Goal: Complete application form: Complete application form

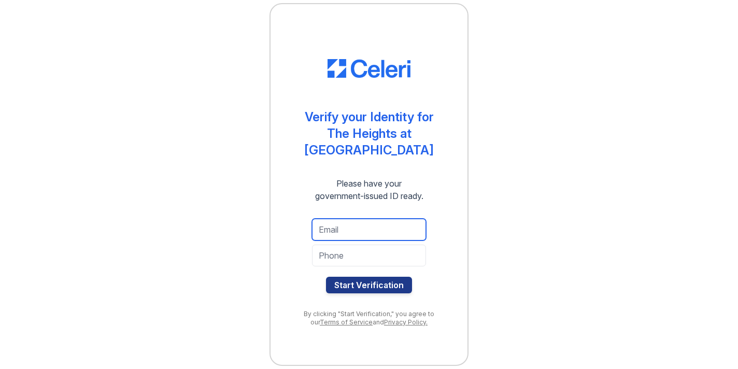
click at [345, 219] on input "email" at bounding box center [369, 230] width 114 height 22
type input "[EMAIL_ADDRESS][PERSON_NAME][DOMAIN_NAME]"
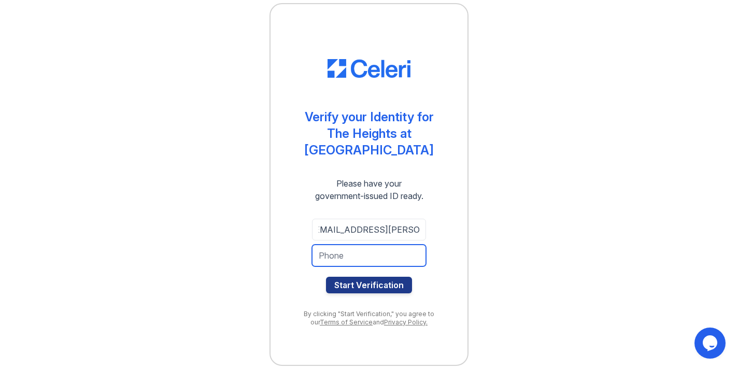
click at [367, 248] on input "tel" at bounding box center [369, 256] width 114 height 22
type input "7185935419"
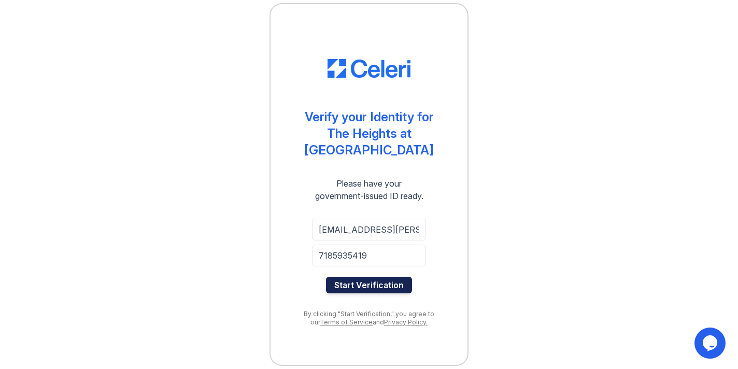
click at [378, 277] on button "Start Verification" at bounding box center [369, 285] width 86 height 17
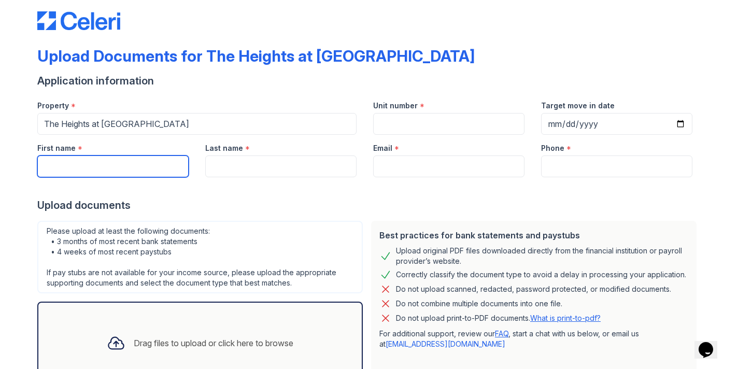
click at [157, 168] on input "First name" at bounding box center [112, 167] width 151 height 22
type input "Genece"
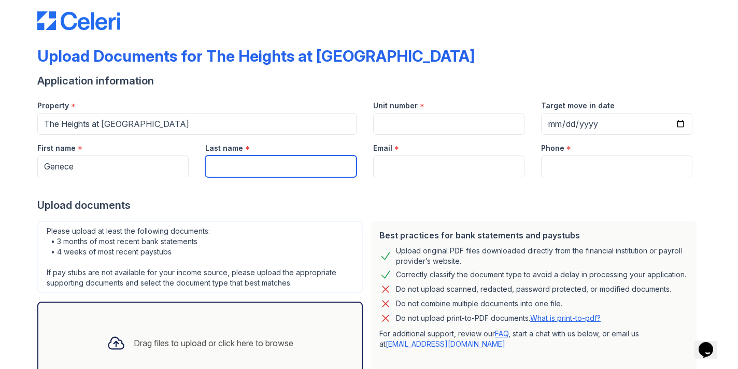
click at [285, 165] on input "Last name" at bounding box center [280, 167] width 151 height 22
type input "Facey"
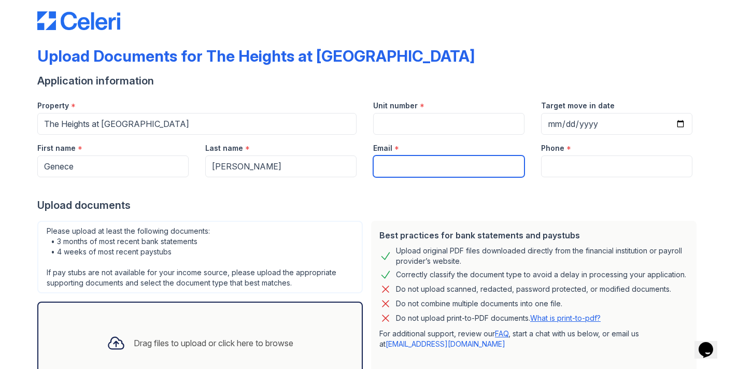
click at [415, 170] on input "Email" at bounding box center [448, 167] width 151 height 22
type input "[EMAIL_ADDRESS][PERSON_NAME][DOMAIN_NAME]"
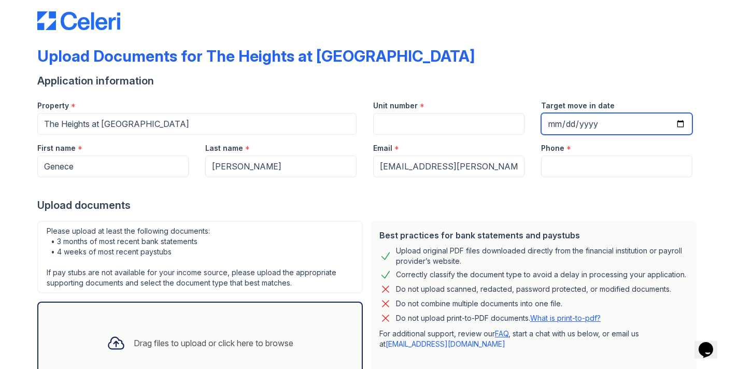
click at [578, 127] on input "Target move in date" at bounding box center [616, 124] width 151 height 22
click at [678, 121] on input "Target move in date" at bounding box center [616, 124] width 151 height 22
type input "2025-09-27"
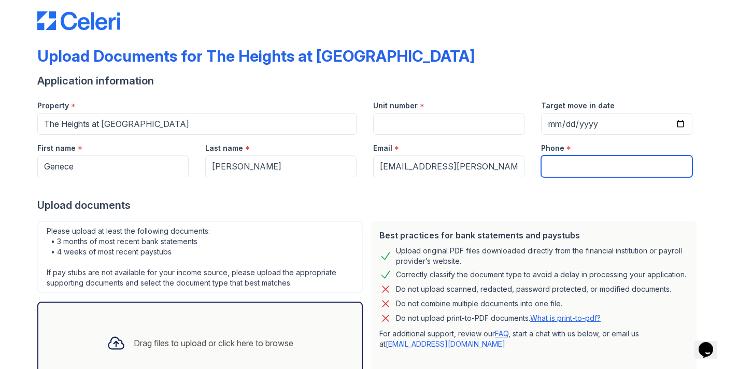
click at [602, 165] on input "Phone" at bounding box center [616, 167] width 151 height 22
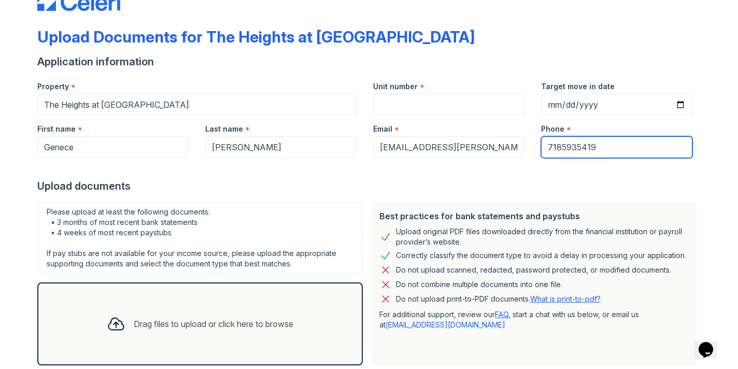
scroll to position [93, 0]
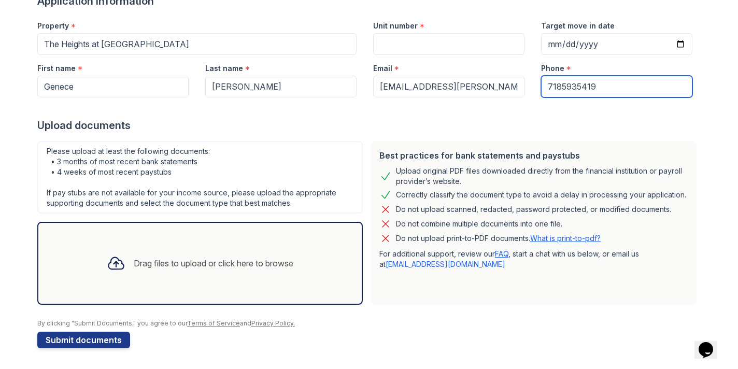
type input "7185935419"
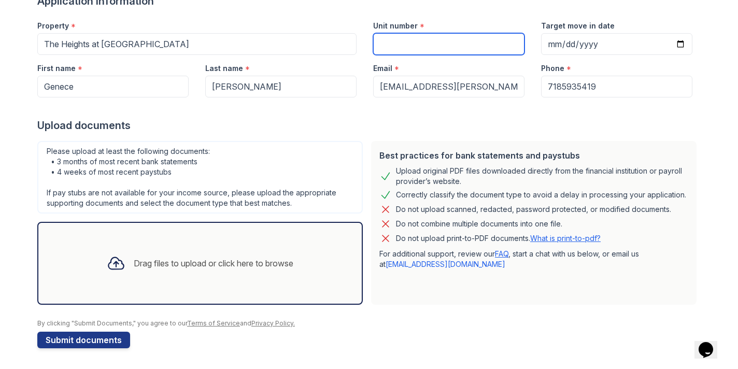
click at [430, 45] on input "Unit number" at bounding box center [448, 44] width 151 height 22
type input "116"
click at [386, 152] on div "Best practices for bank statements and paystubs" at bounding box center [534, 155] width 309 height 12
click at [235, 256] on div "Drag files to upload or click here to browse" at bounding box center [200, 263] width 203 height 35
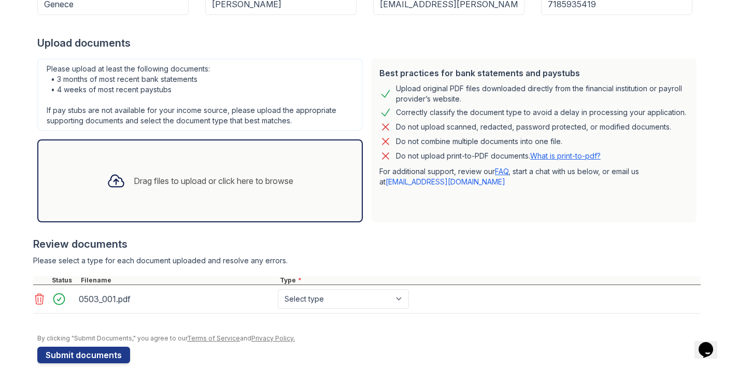
scroll to position [191, 0]
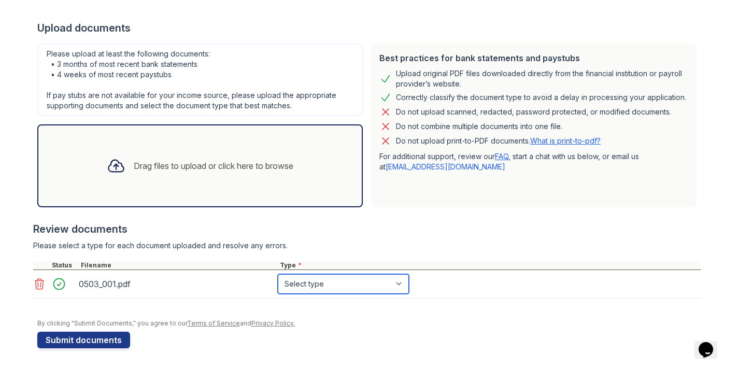
click at [336, 285] on select "Select type Paystub Bank Statement Offer Letter Tax Documents Benefit Award Let…" at bounding box center [343, 284] width 131 height 20
select select "paystub"
click at [278, 274] on select "Select type Paystub Bank Statement Offer Letter Tax Documents Benefit Award Let…" at bounding box center [343, 284] width 131 height 20
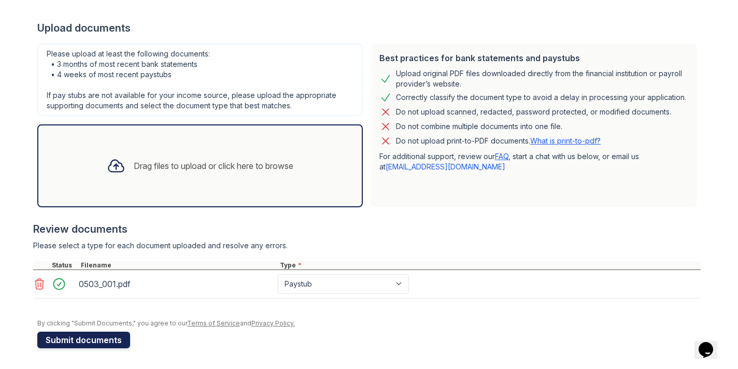
click at [128, 337] on button "Submit documents" at bounding box center [83, 340] width 93 height 17
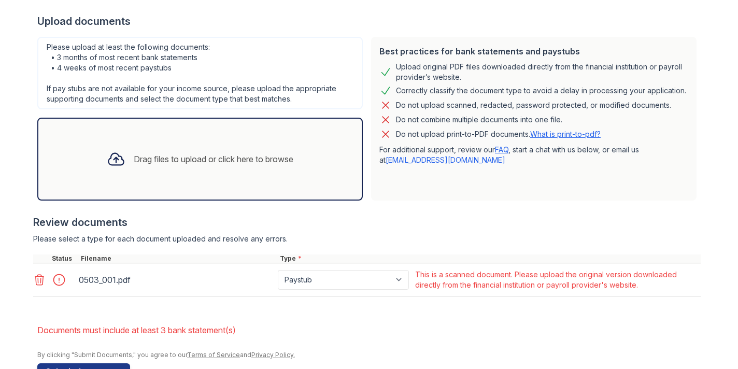
scroll to position [226, 0]
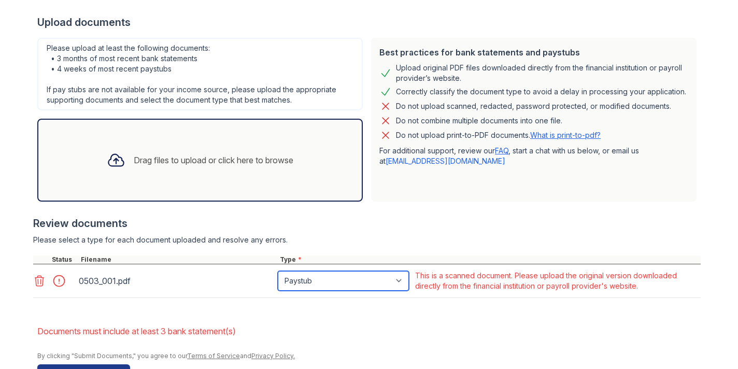
click at [363, 280] on select "Paystub Bank Statement Offer Letter Tax Documents Benefit Award Letter Investme…" at bounding box center [343, 281] width 131 height 20
click at [338, 280] on select "Paystub Bank Statement Offer Letter Tax Documents Benefit Award Letter Investme…" at bounding box center [343, 281] width 131 height 20
click at [366, 287] on select "Paystub Bank Statement Offer Letter Tax Documents Benefit Award Letter Investme…" at bounding box center [343, 281] width 131 height 20
select select "tax_documents"
click at [278, 271] on select "Paystub Bank Statement Offer Letter Tax Documents Benefit Award Letter Investme…" at bounding box center [343, 281] width 131 height 20
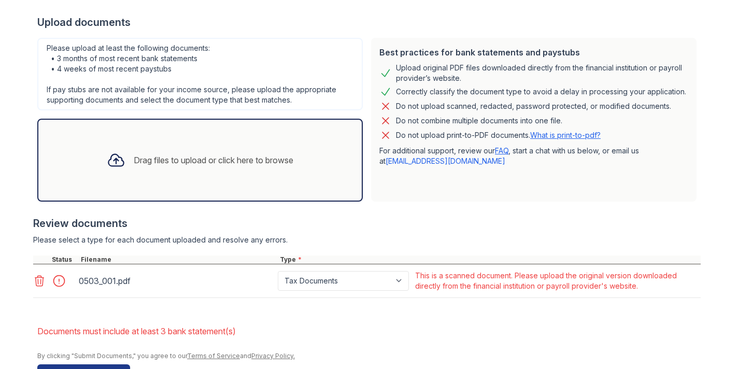
click at [385, 312] on form "Application information Property * The Heights at Dunwoody Unit number * 116 Ta…" at bounding box center [369, 136] width 664 height 490
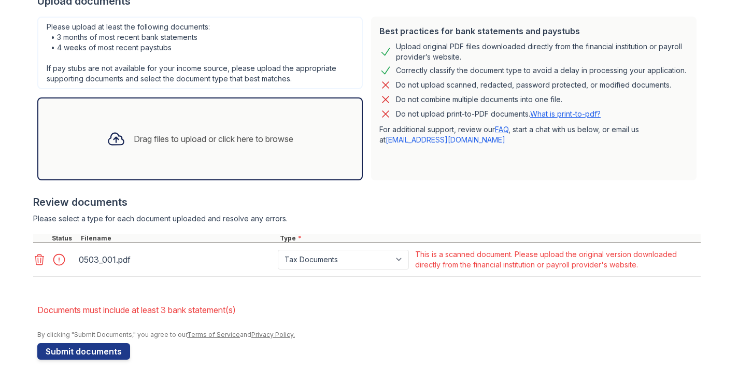
click at [161, 150] on div "Drag files to upload or click here to browse" at bounding box center [200, 138] width 203 height 35
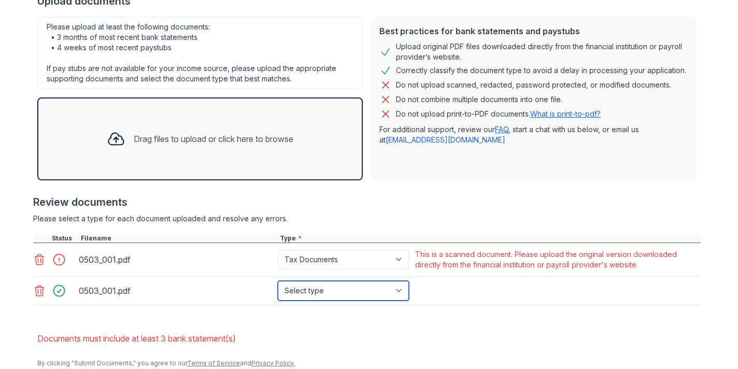
click at [304, 291] on select "Select type Paystub Bank Statement Offer Letter Tax Documents Benefit Award Let…" at bounding box center [343, 291] width 131 height 20
select select "paystub"
click at [278, 281] on select "Select type Paystub Bank Statement Offer Letter Tax Documents Benefit Award Let…" at bounding box center [343, 291] width 131 height 20
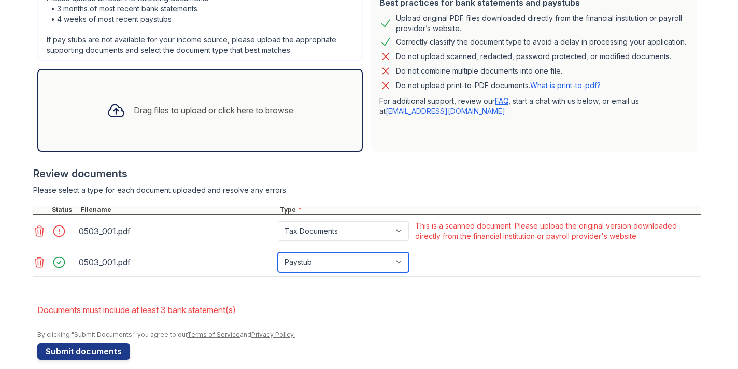
scroll to position [276, 0]
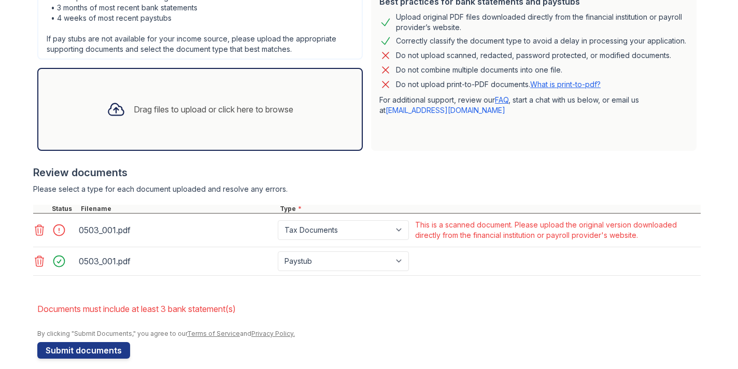
click at [203, 53] on div "Please upload at least the following documents: • 3 months of most recent bank …" at bounding box center [200, 23] width 326 height 73
click at [203, 107] on div "Drag files to upload or click here to browse" at bounding box center [214, 109] width 160 height 12
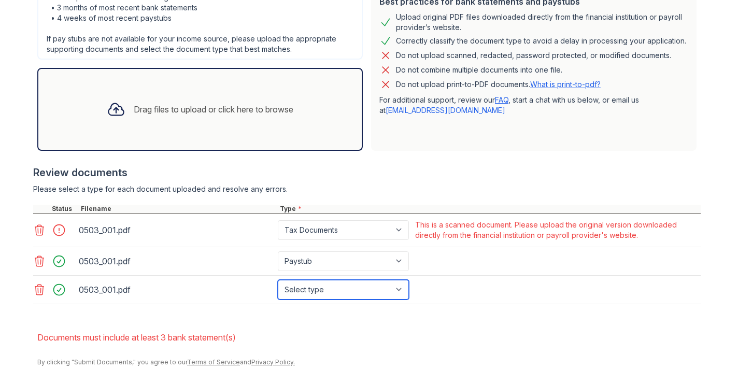
click at [314, 291] on select "Select type Paystub Bank Statement Offer Letter Tax Documents Benefit Award Let…" at bounding box center [343, 290] width 131 height 20
select select "paystub"
click at [278, 280] on select "Select type Paystub Bank Statement Offer Letter Tax Documents Benefit Award Let…" at bounding box center [343, 290] width 131 height 20
click at [476, 291] on div "0503_001.pdf Select type Paystub Bank Statement Offer Letter Tax Documents Bene…" at bounding box center [367, 290] width 668 height 29
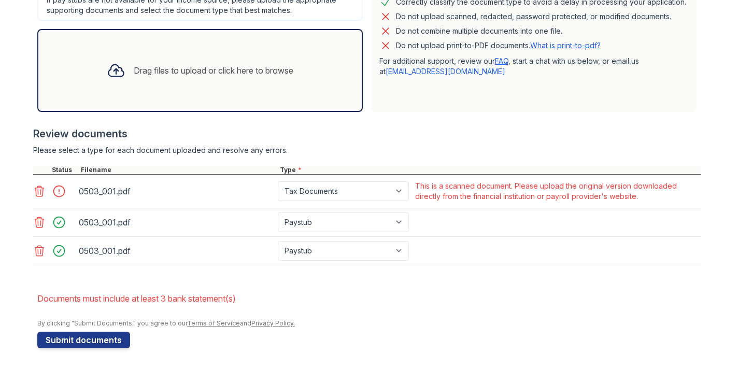
click at [170, 75] on div "Drag files to upload or click here to browse" at bounding box center [214, 70] width 160 height 12
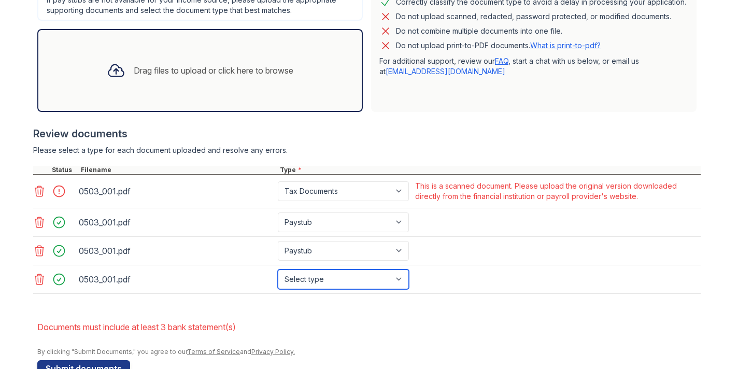
click at [317, 286] on select "Select type Paystub Bank Statement Offer Letter Tax Documents Benefit Award Let…" at bounding box center [343, 280] width 131 height 20
select select "bank_statement"
click at [278, 270] on select "Select type Paystub Bank Statement Offer Letter Tax Documents Benefit Award Let…" at bounding box center [343, 280] width 131 height 20
click at [253, 83] on div "Drag files to upload or click here to browse" at bounding box center [200, 70] width 203 height 35
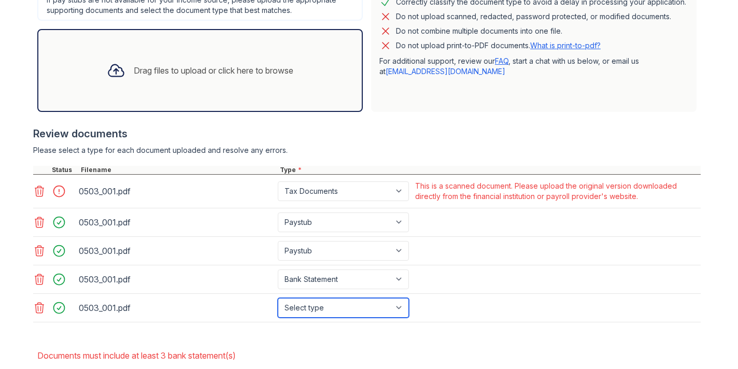
click at [304, 307] on select "Select type Paystub Bank Statement Offer Letter Tax Documents Benefit Award Let…" at bounding box center [343, 308] width 131 height 20
select select "bank_statement"
click at [278, 298] on select "Select type Paystub Bank Statement Offer Letter Tax Documents Benefit Award Let…" at bounding box center [343, 308] width 131 height 20
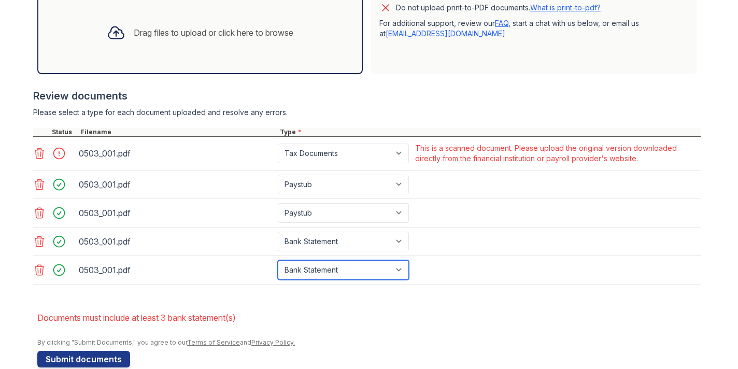
scroll to position [360, 0]
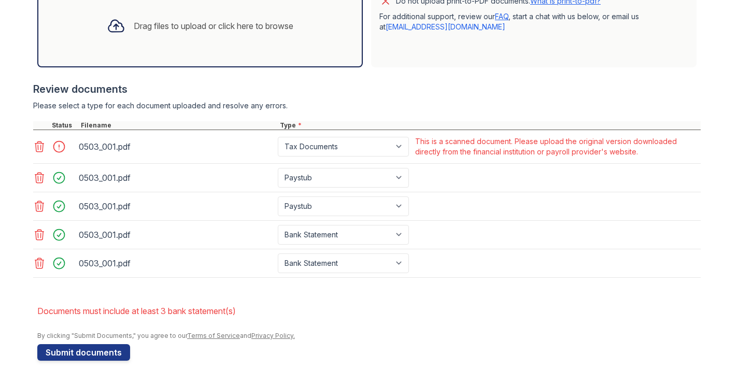
click at [146, 30] on div "Drag files to upload or click here to browse" at bounding box center [214, 26] width 160 height 12
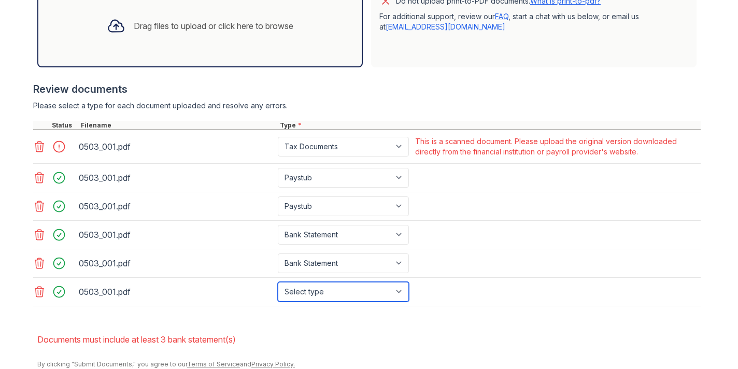
click at [335, 291] on select "Select type Paystub Bank Statement Offer Letter Tax Documents Benefit Award Let…" at bounding box center [343, 292] width 131 height 20
select select "bank_statement"
click at [278, 282] on select "Select type Paystub Bank Statement Offer Letter Tax Documents Benefit Award Let…" at bounding box center [343, 292] width 131 height 20
click at [451, 238] on div "0503_001.pdf Select type Paystub Bank Statement Offer Letter Tax Documents Bene…" at bounding box center [367, 235] width 668 height 29
click at [34, 237] on icon at bounding box center [39, 235] width 12 height 12
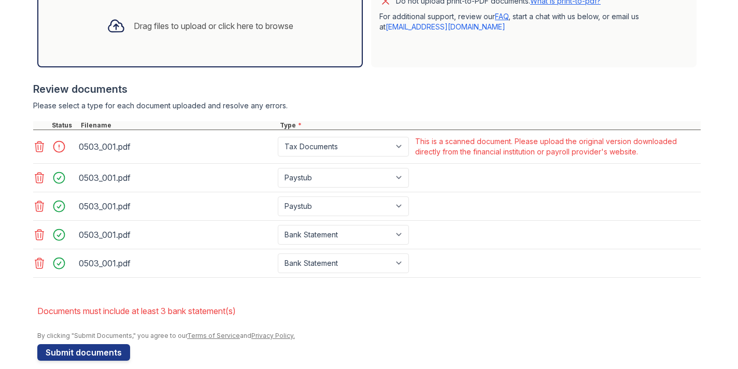
click at [39, 263] on icon at bounding box center [39, 263] width 12 height 12
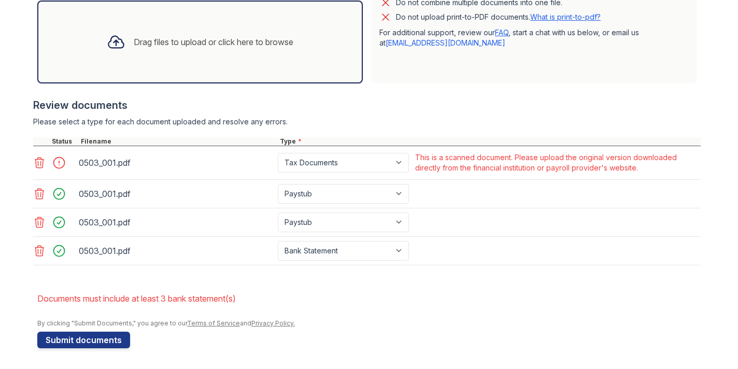
click at [39, 248] on icon at bounding box center [39, 251] width 12 height 12
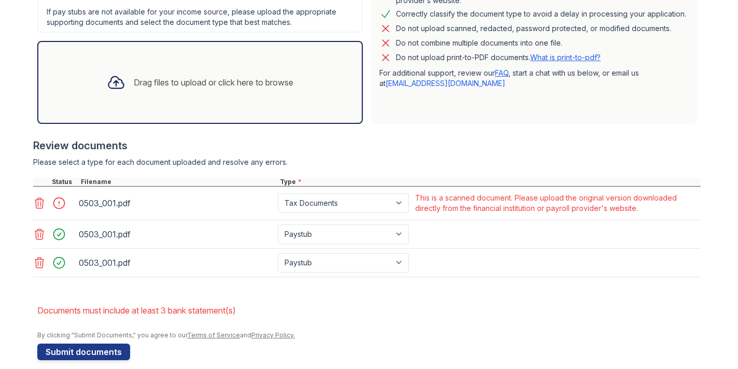
scroll to position [315, 0]
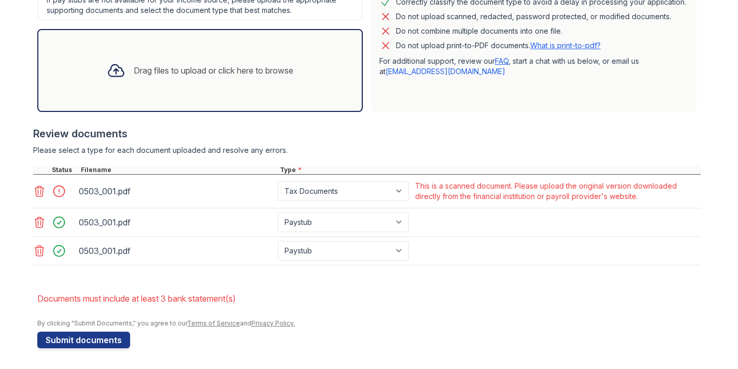
click at [222, 81] on div "Drag files to upload or click here to browse" at bounding box center [200, 70] width 203 height 35
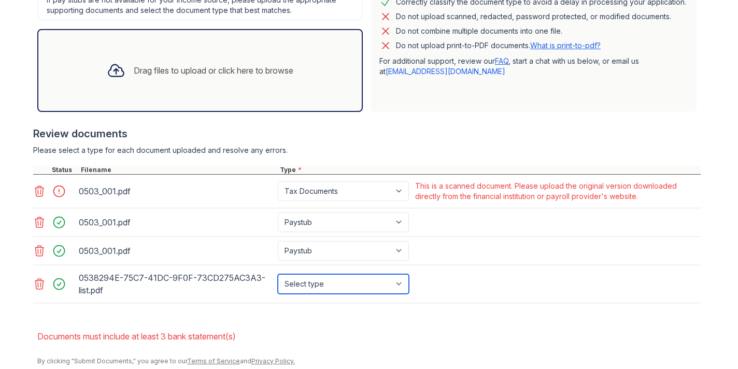
click at [367, 282] on select "Select type Paystub Bank Statement Offer Letter Tax Documents Benefit Award Let…" at bounding box center [343, 284] width 131 height 20
select select "bank_statement"
click at [278, 274] on select "Select type Paystub Bank Statement Offer Letter Tax Documents Benefit Award Let…" at bounding box center [343, 284] width 131 height 20
click at [426, 296] on div "0538294E-75C7-41DC-9F0F-73CD275AC3A3-list.pdf Select type Paystub Bank Statemen…" at bounding box center [367, 284] width 668 height 38
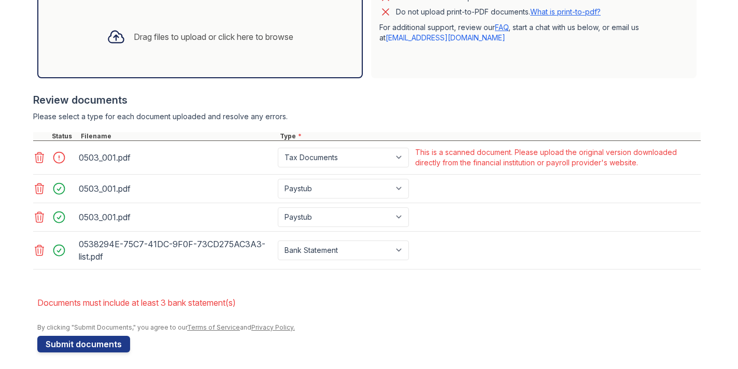
scroll to position [353, 0]
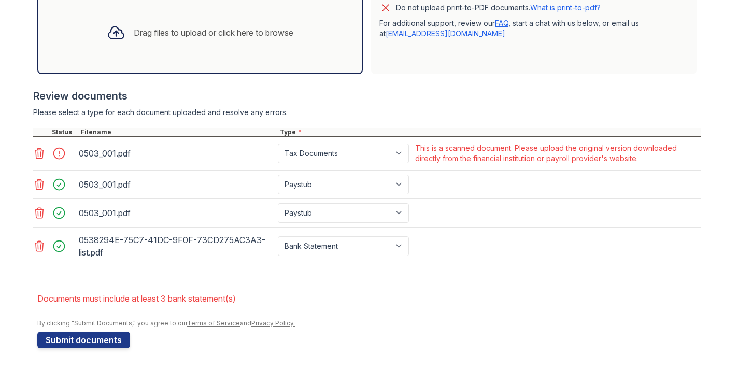
click at [141, 40] on div "Drag files to upload or click here to browse" at bounding box center [200, 32] width 203 height 35
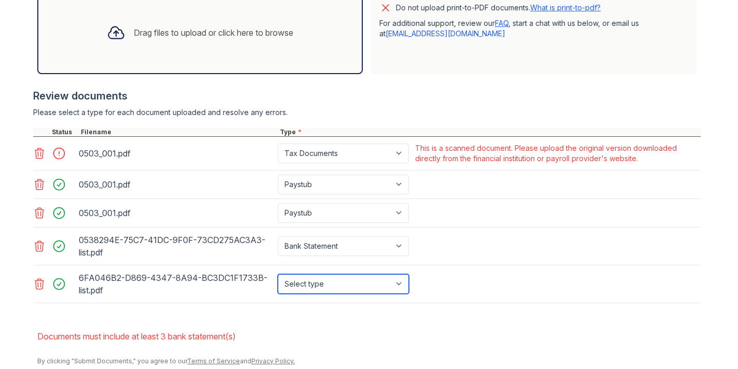
click at [327, 279] on select "Select type Paystub Bank Statement Offer Letter Tax Documents Benefit Award Let…" at bounding box center [343, 284] width 131 height 20
select select "bank_statement"
click at [278, 274] on select "Select type Paystub Bank Statement Offer Letter Tax Documents Benefit Award Let…" at bounding box center [343, 284] width 131 height 20
click at [282, 22] on div "Drag files to upload or click here to browse" at bounding box center [200, 32] width 203 height 35
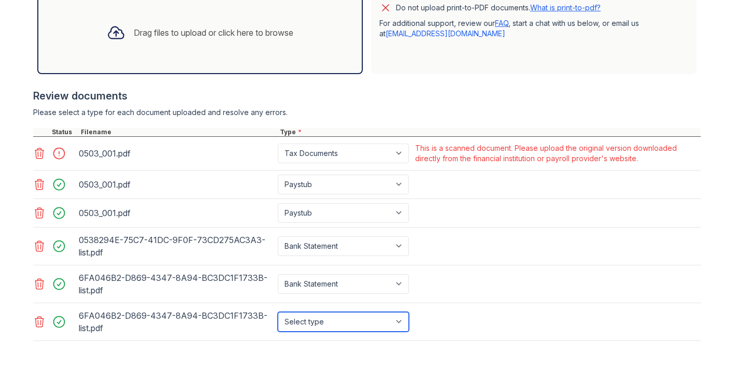
click at [326, 324] on select "Select type Paystub Bank Statement Offer Letter Tax Documents Benefit Award Let…" at bounding box center [343, 322] width 131 height 20
select select "bank_statement"
click at [278, 312] on select "Select type Paystub Bank Statement Offer Letter Tax Documents Benefit Award Let…" at bounding box center [343, 322] width 131 height 20
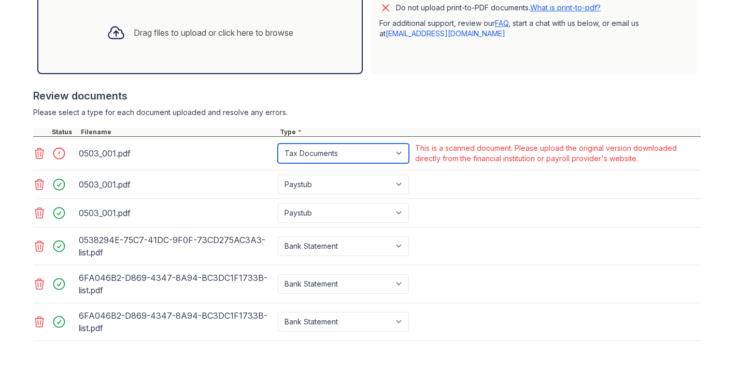
click at [325, 155] on select "Paystub Bank Statement Offer Letter Tax Documents Benefit Award Letter Investme…" at bounding box center [343, 154] width 131 height 20
select select "paystub"
click at [278, 144] on select "Paystub Bank Statement Offer Letter Tax Documents Benefit Award Letter Investme…" at bounding box center [343, 154] width 131 height 20
click at [460, 108] on div "Please select a type for each document uploaded and resolve any errors." at bounding box center [367, 112] width 668 height 10
click at [485, 199] on div "0503_001.pdf Select type Paystub Bank Statement Offer Letter Tax Documents Bene…" at bounding box center [367, 213] width 668 height 29
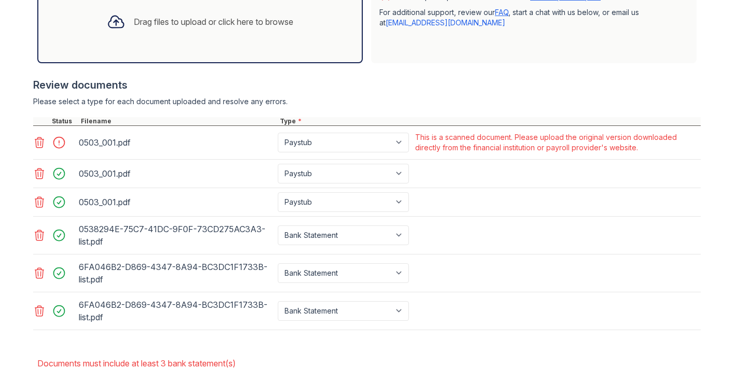
scroll to position [429, 0]
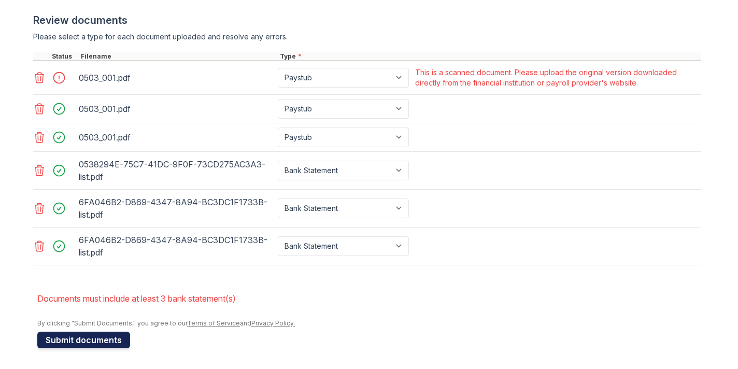
click at [85, 339] on button "Submit documents" at bounding box center [83, 340] width 93 height 17
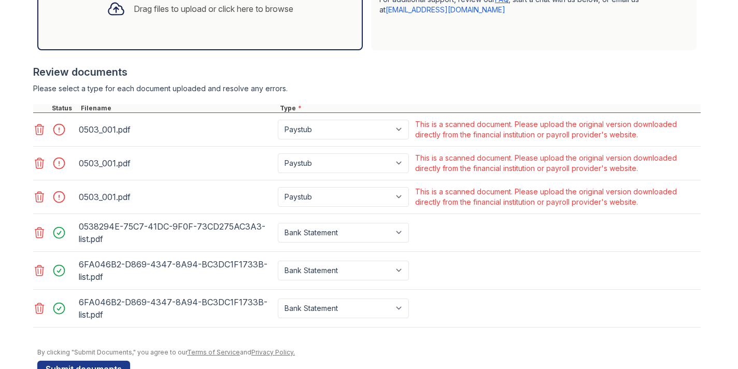
scroll to position [391, 0]
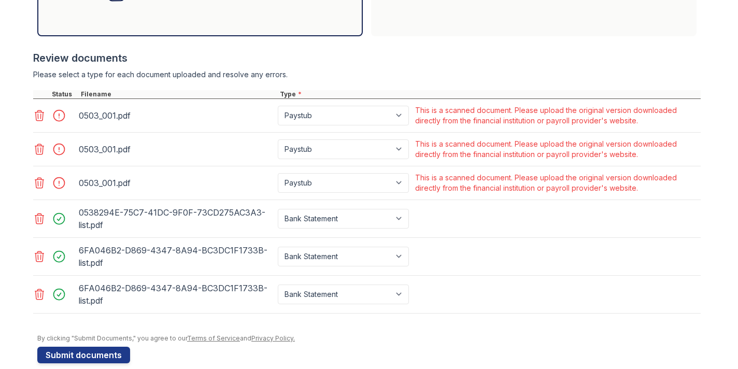
click at [39, 114] on icon at bounding box center [39, 115] width 12 height 12
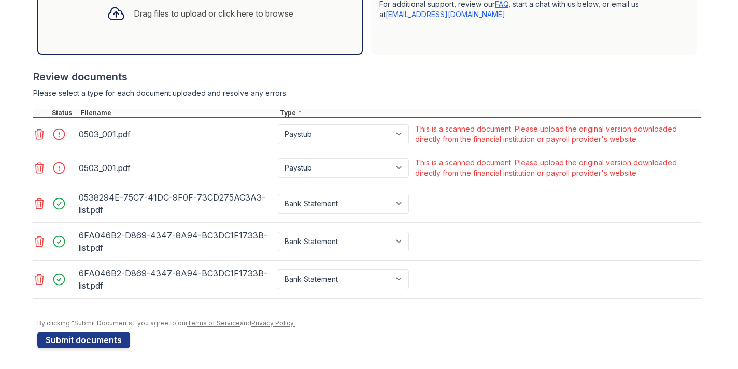
click at [40, 132] on icon at bounding box center [39, 134] width 9 height 10
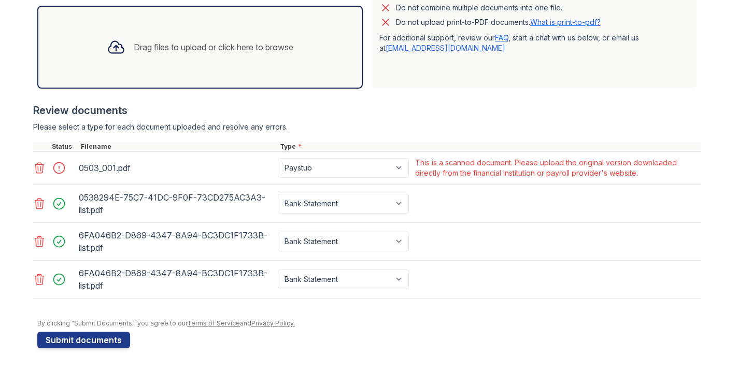
click at [40, 164] on icon at bounding box center [39, 168] width 9 height 10
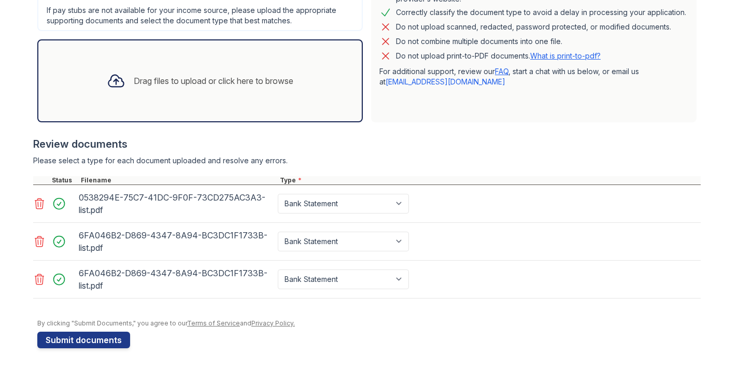
click at [186, 86] on div "Drag files to upload or click here to browse" at bounding box center [214, 81] width 160 height 12
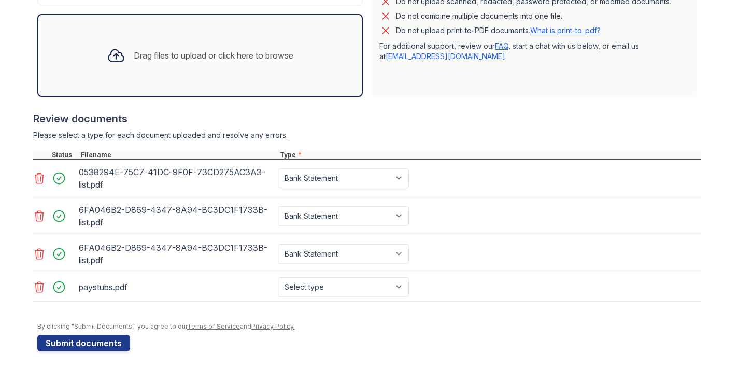
scroll to position [333, 0]
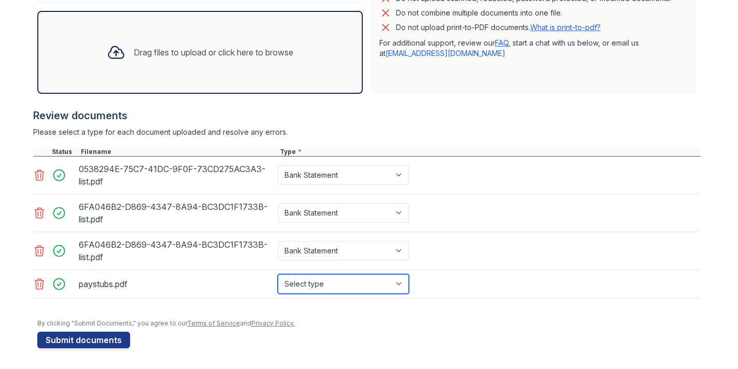
click at [312, 288] on select "Select type Paystub Bank Statement Offer Letter Tax Documents Benefit Award Let…" at bounding box center [343, 284] width 131 height 20
select select "paystub"
click at [278, 274] on select "Select type Paystub Bank Statement Offer Letter Tax Documents Benefit Award Let…" at bounding box center [343, 284] width 131 height 20
click at [153, 50] on div "Drag files to upload or click here to browse" at bounding box center [214, 52] width 160 height 12
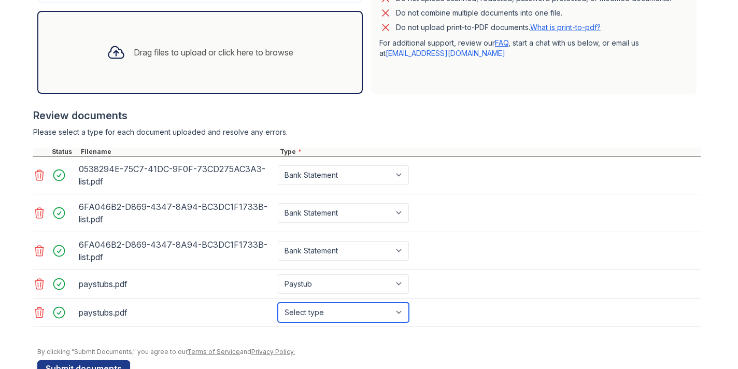
click at [320, 306] on select "Select type Paystub Bank Statement Offer Letter Tax Documents Benefit Award Let…" at bounding box center [343, 313] width 131 height 20
select select "paystub"
click at [278, 303] on select "Select type Paystub Bank Statement Offer Letter Tax Documents Benefit Award Let…" at bounding box center [343, 313] width 131 height 20
click at [319, 333] on div at bounding box center [367, 332] width 668 height 10
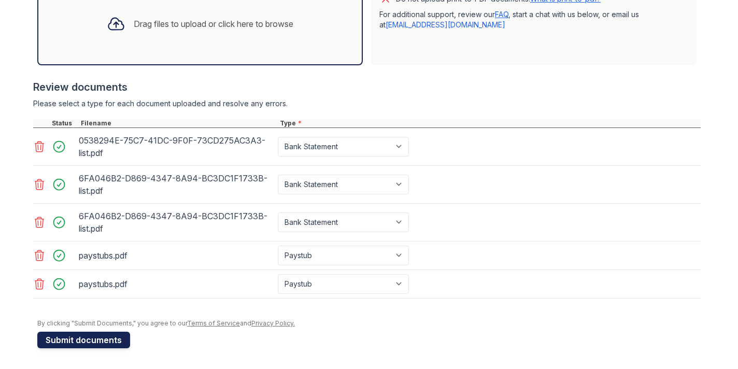
click at [93, 336] on button "Submit documents" at bounding box center [83, 340] width 93 height 17
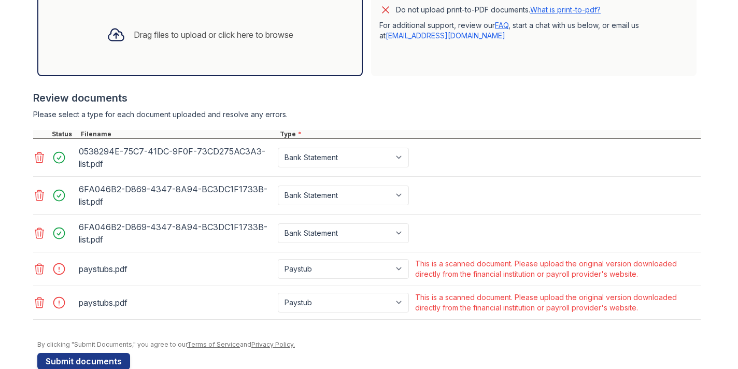
scroll to position [372, 0]
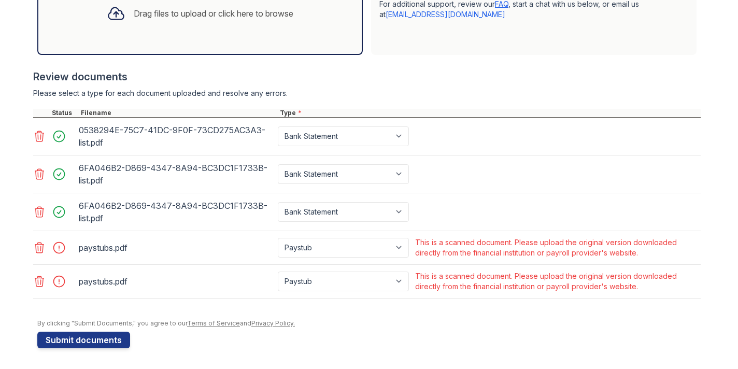
click at [40, 250] on icon at bounding box center [39, 248] width 9 height 10
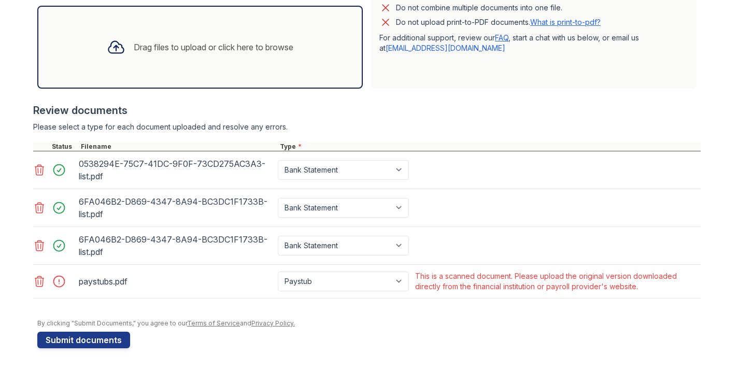
click at [43, 282] on icon at bounding box center [39, 281] width 9 height 10
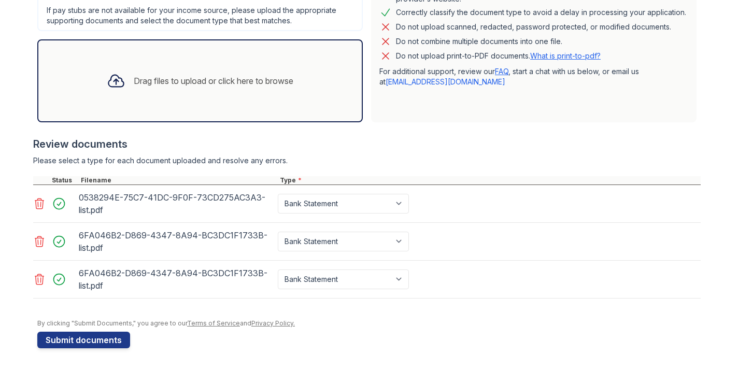
scroll to position [305, 0]
click at [76, 344] on button "Submit documents" at bounding box center [83, 340] width 93 height 17
